Goal: Information Seeking & Learning: Understand process/instructions

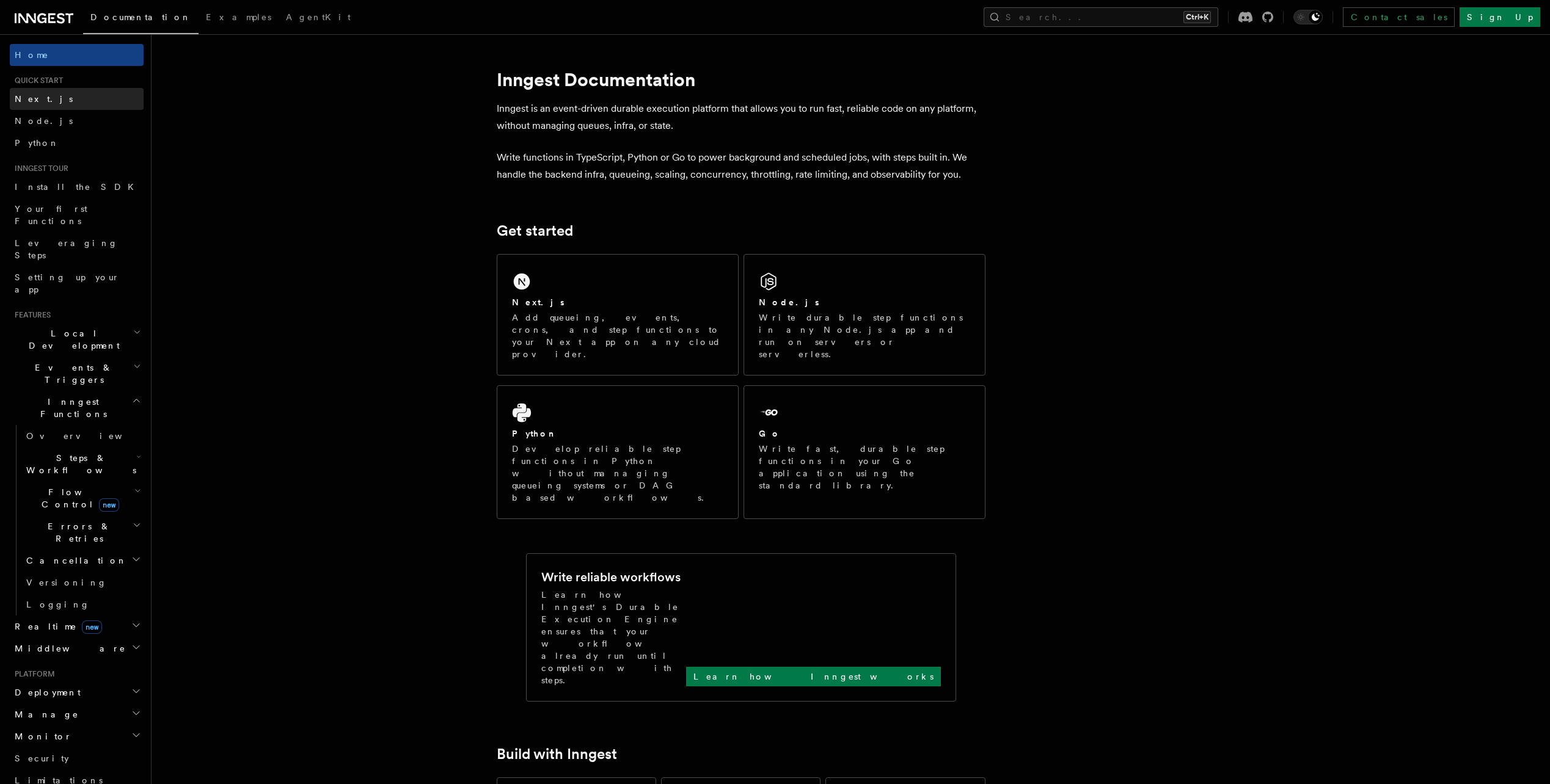
click at [56, 104] on link "Next.js" at bounding box center [76, 99] width 134 height 22
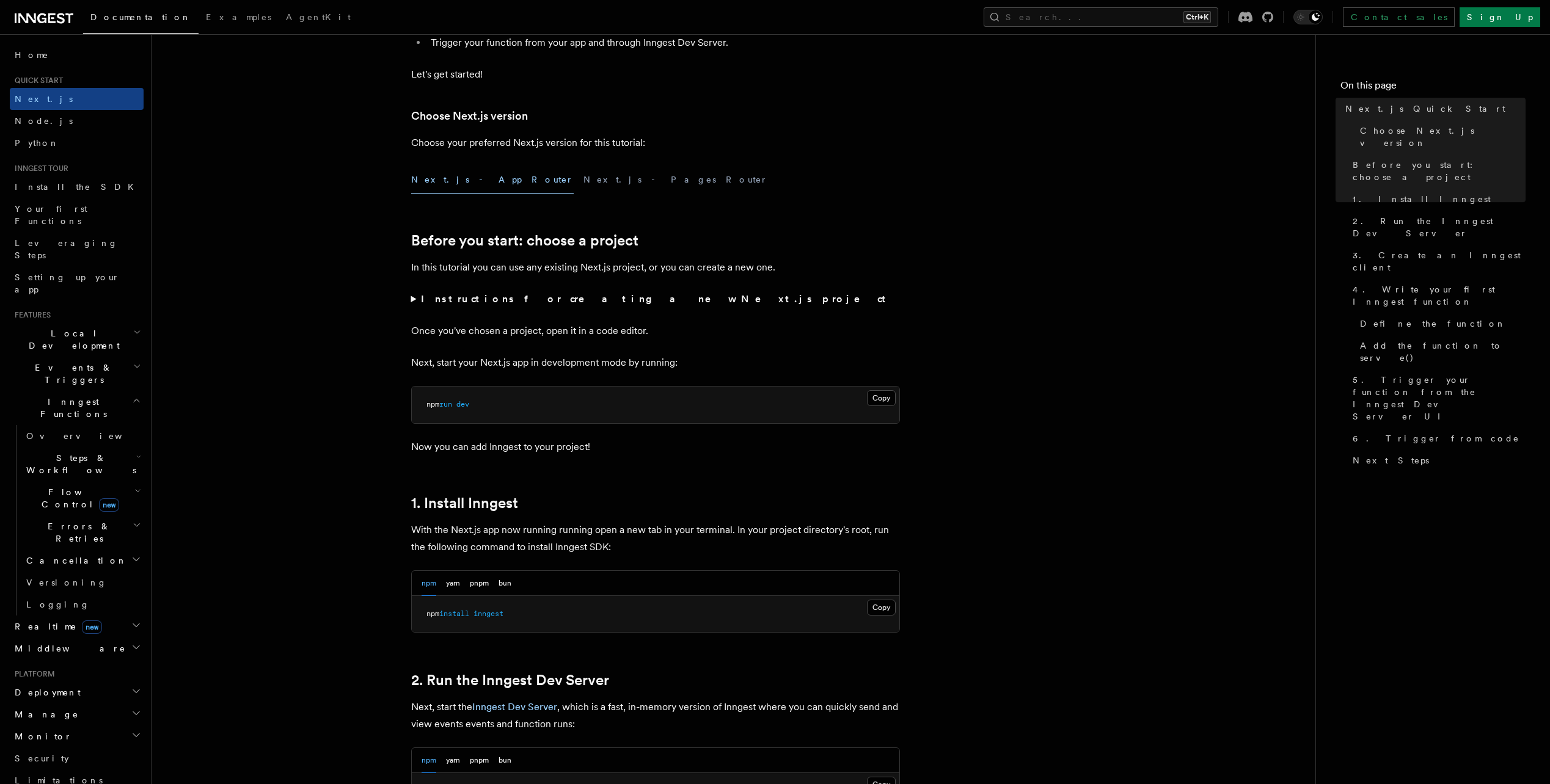
scroll to position [244, 0]
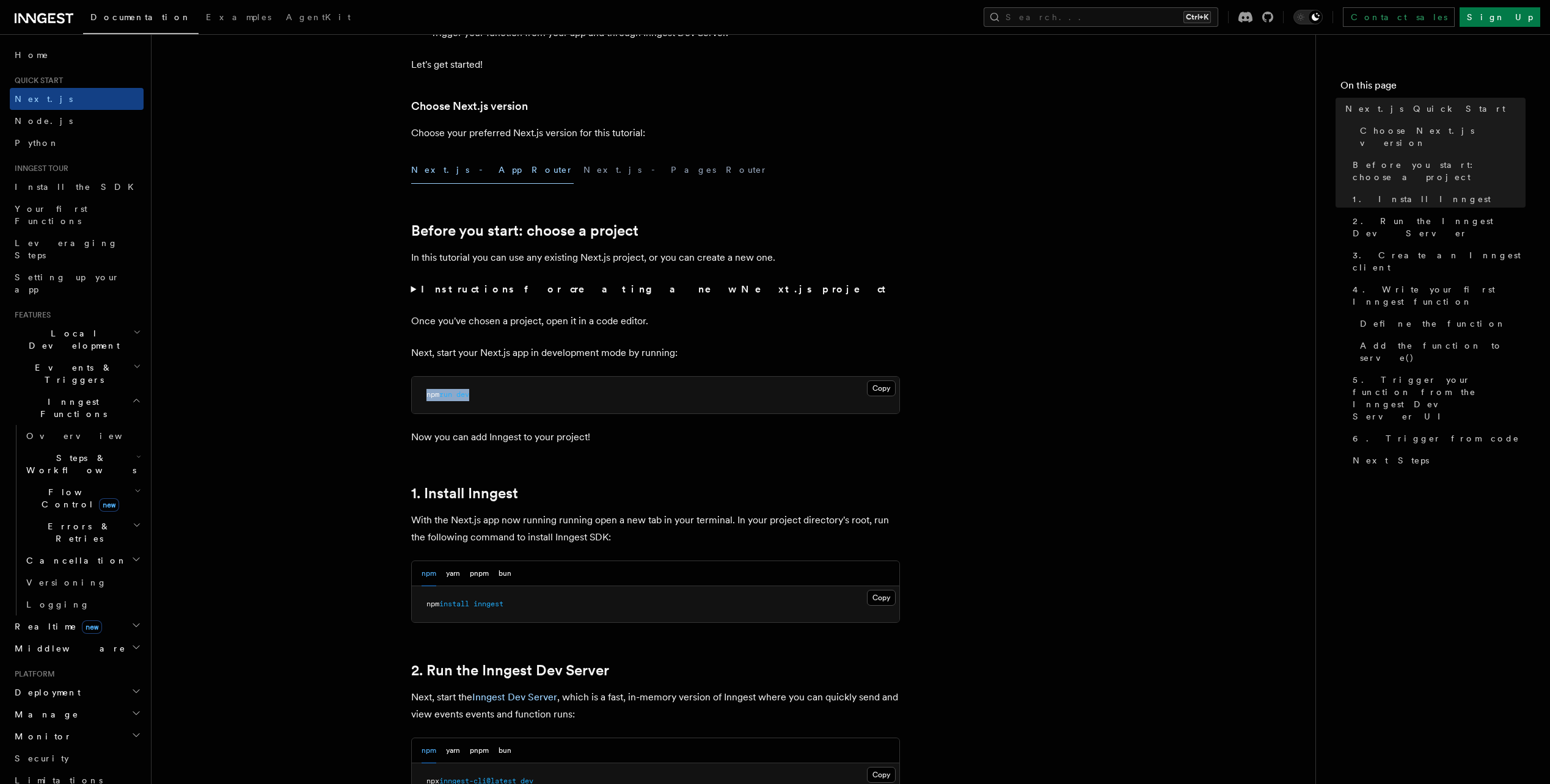
drag, startPoint x: 544, startPoint y: 401, endPoint x: 335, endPoint y: 408, distance: 209.1
copy span "npm run dev"
drag, startPoint x: 616, startPoint y: 420, endPoint x: 632, endPoint y: 419, distance: 16.0
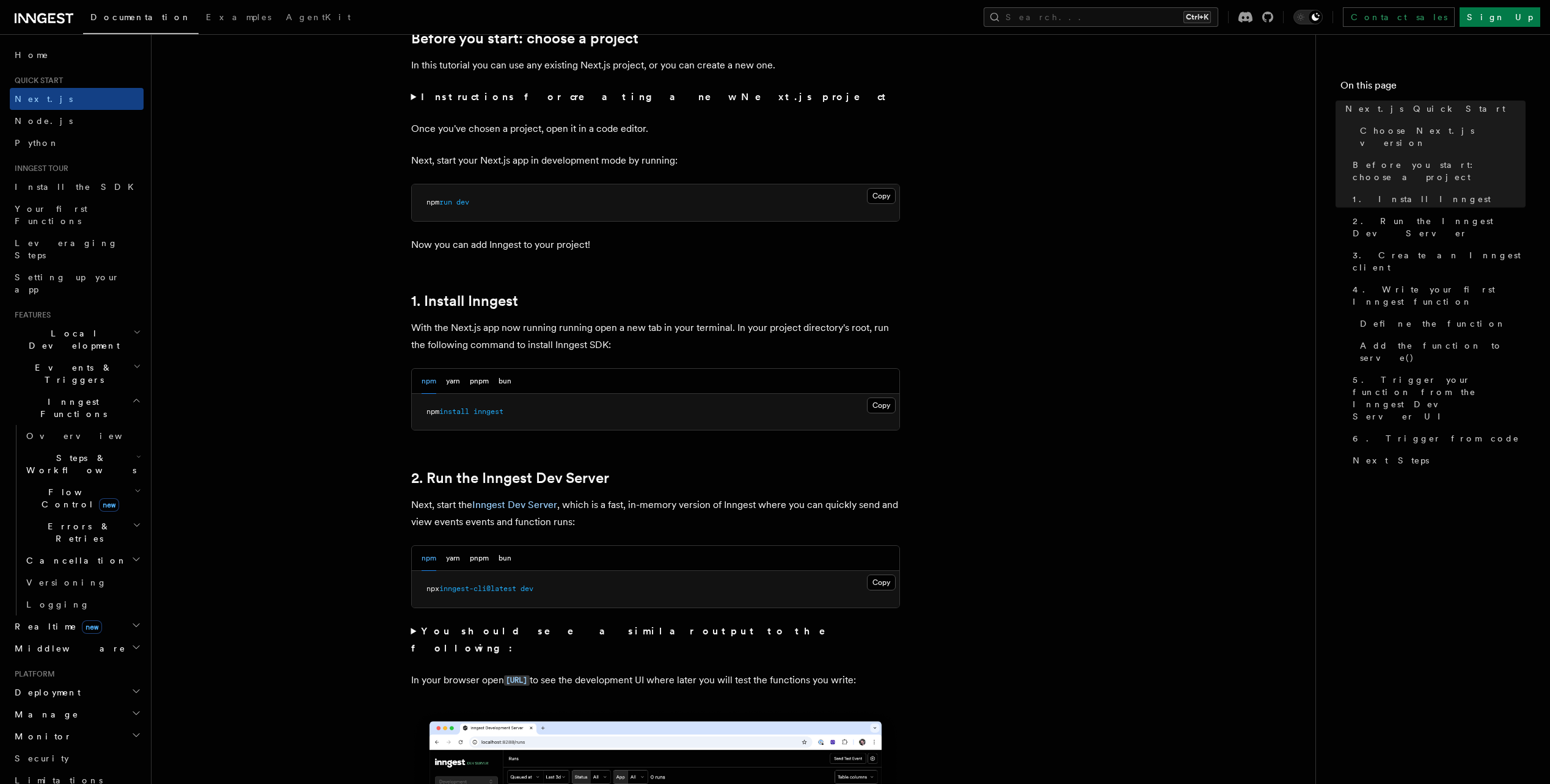
scroll to position [448, 0]
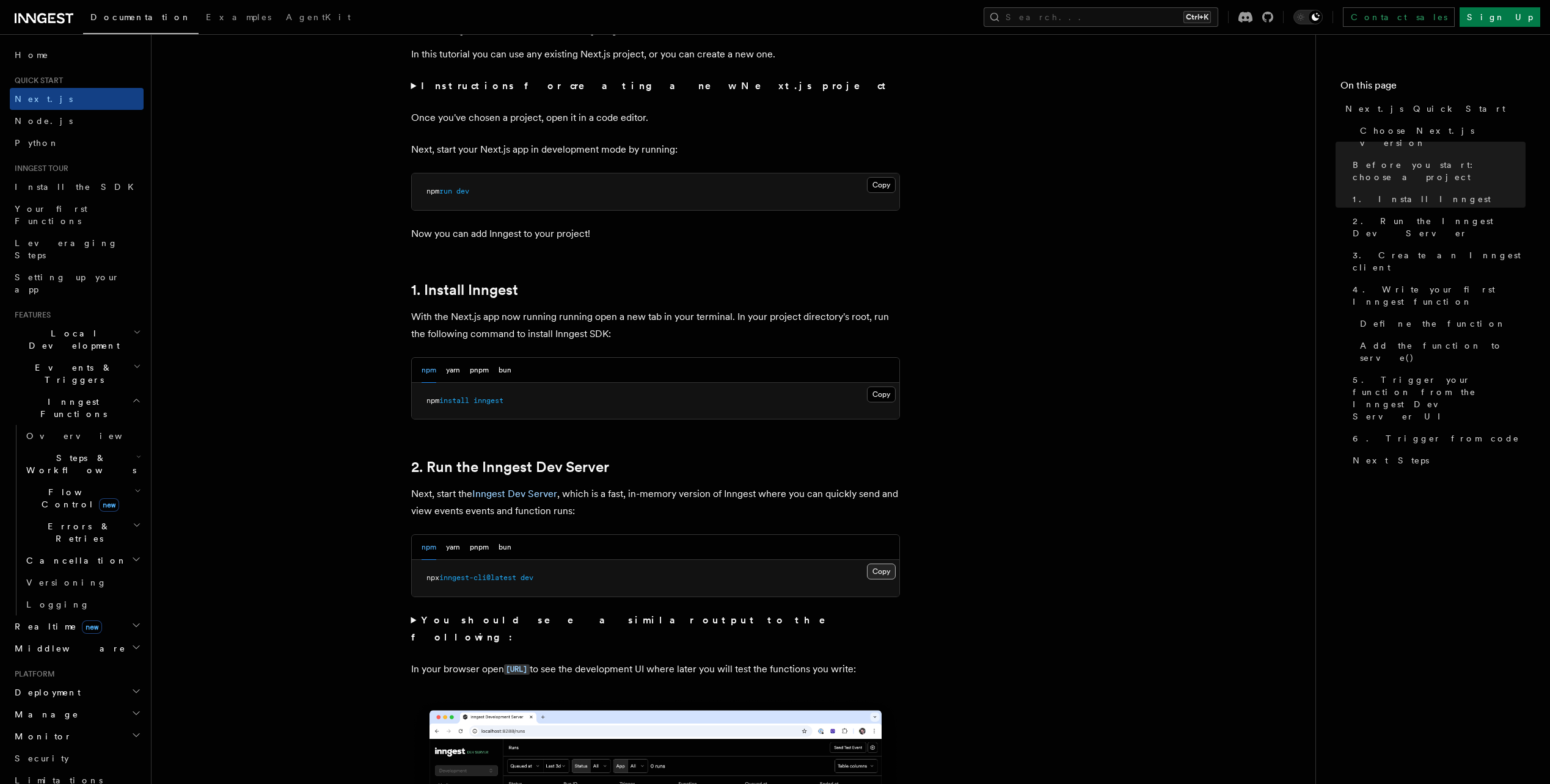
click at [893, 573] on button "Copy Copied" at bounding box center [881, 572] width 29 height 16
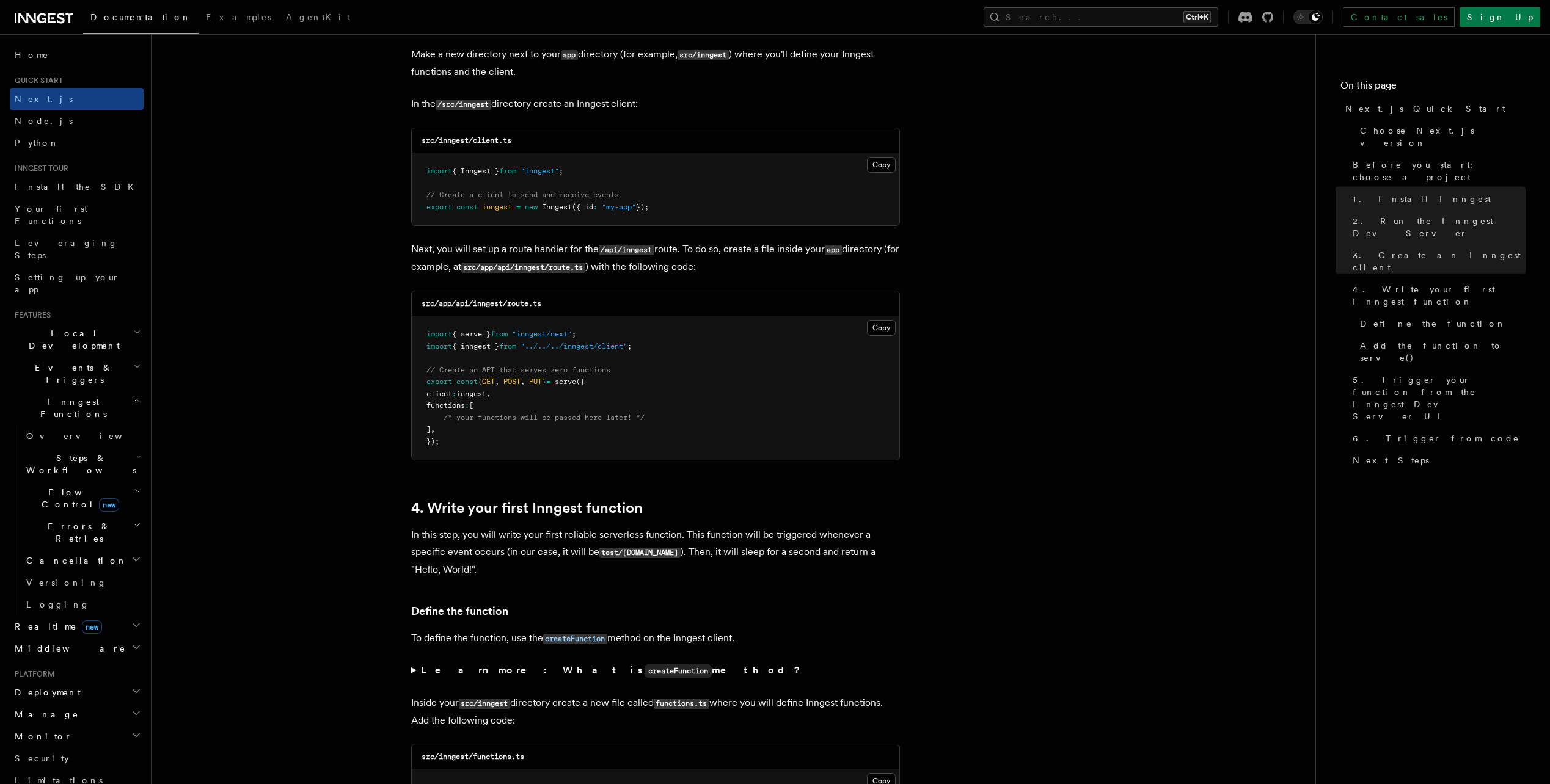
scroll to position [1547, 0]
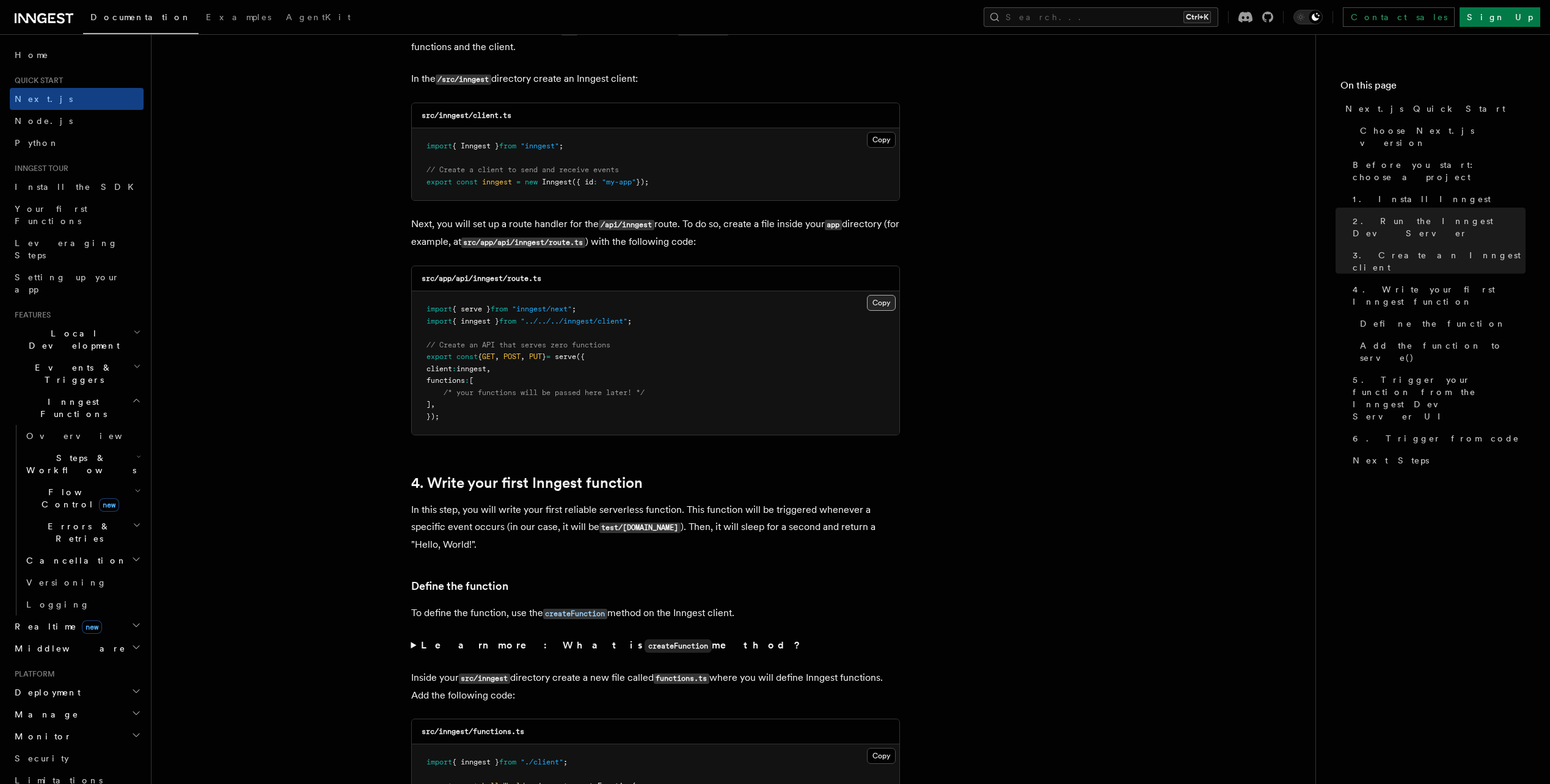
click at [886, 296] on button "Copy Copied" at bounding box center [881, 303] width 29 height 16
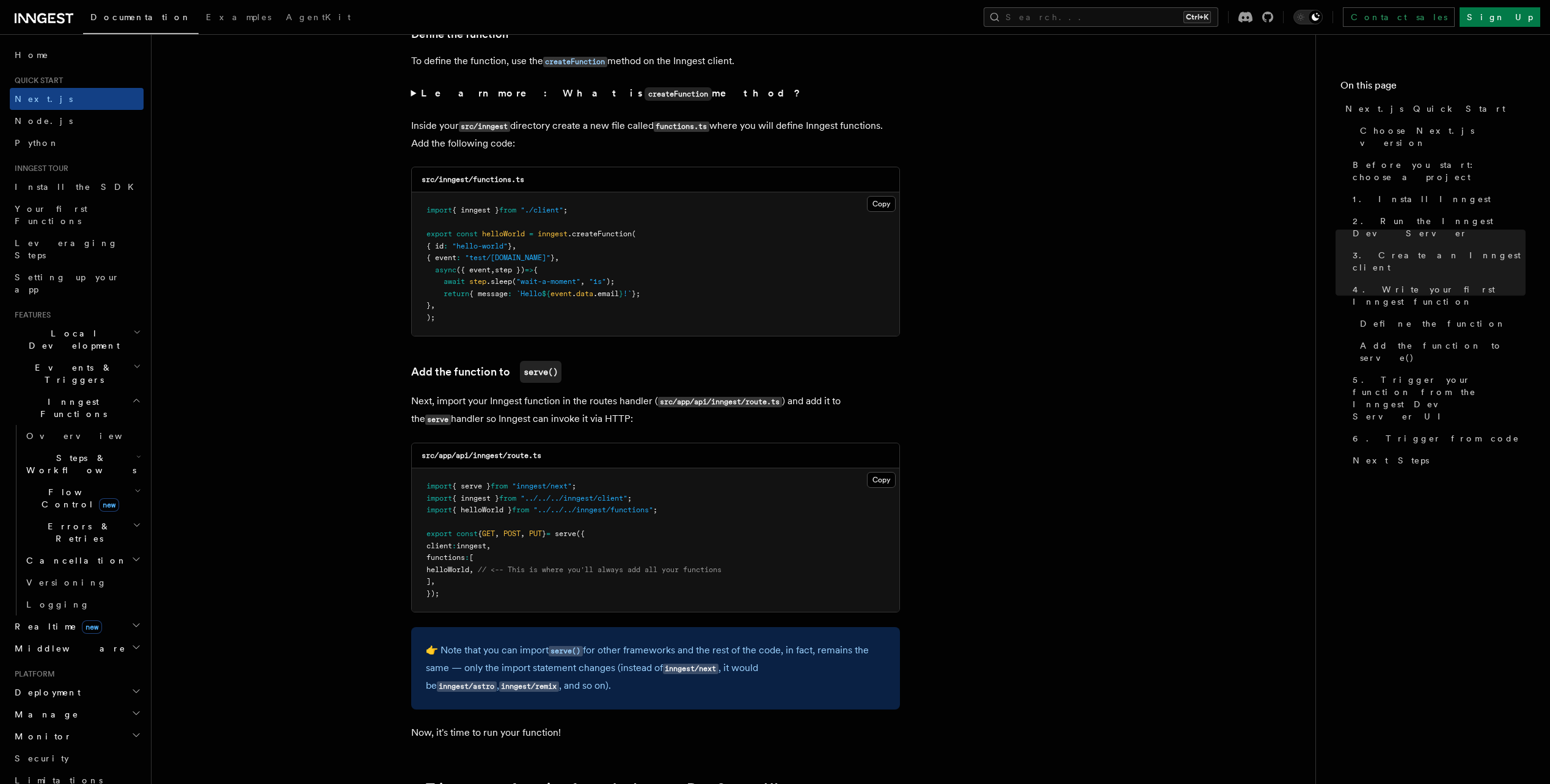
scroll to position [2158, 0]
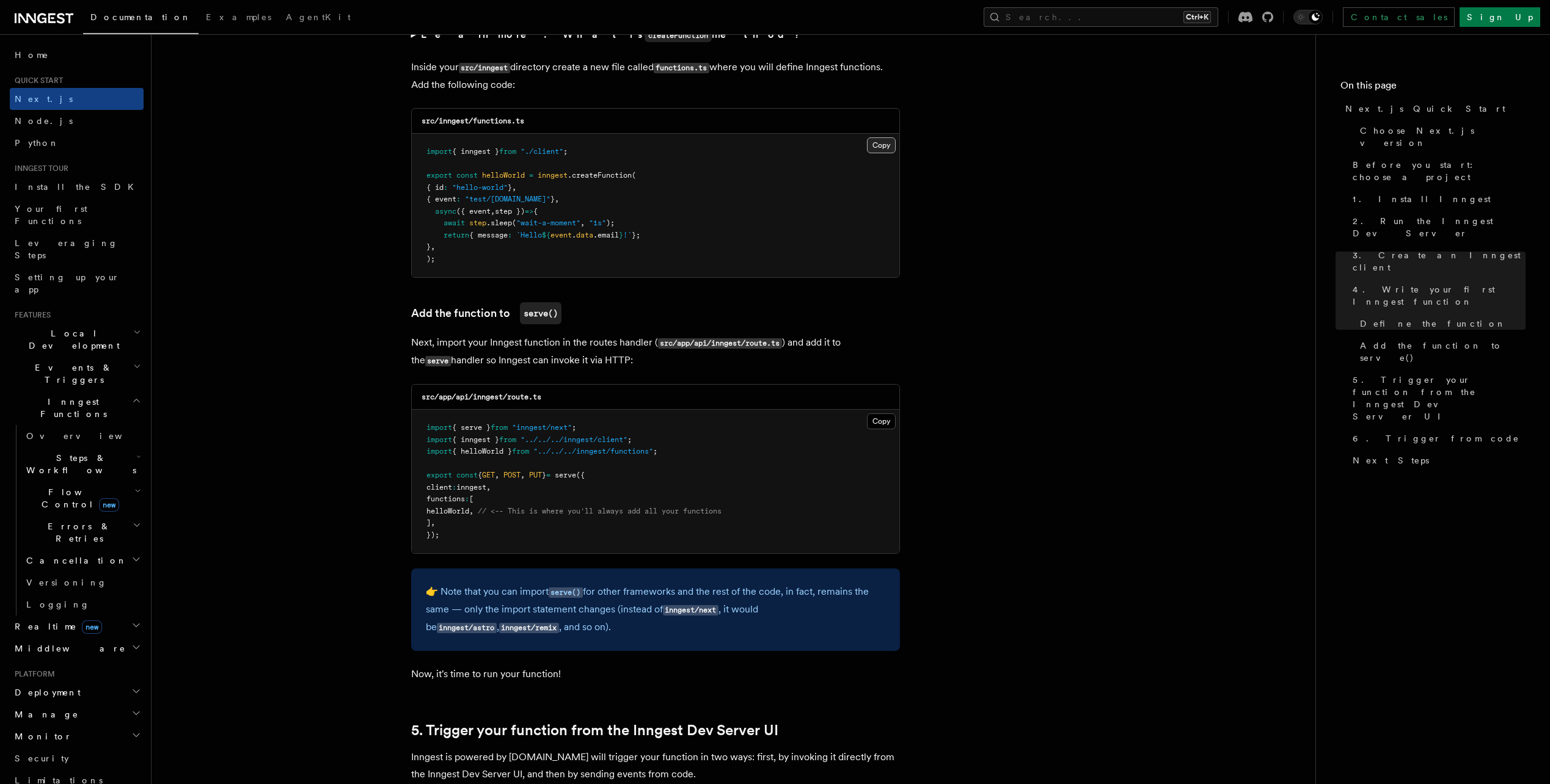
click at [880, 146] on button "Copy Copied" at bounding box center [881, 145] width 29 height 16
